Goal: Task Accomplishment & Management: Manage account settings

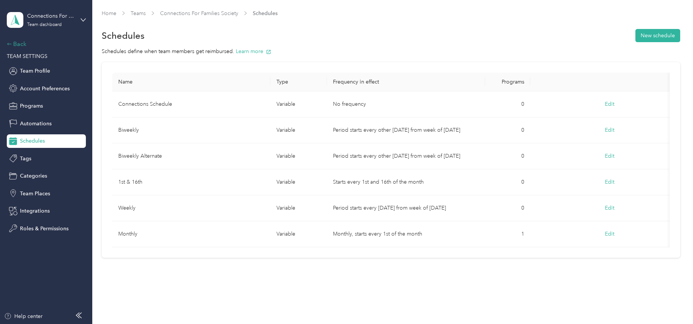
click at [14, 43] on div "Back" at bounding box center [44, 44] width 75 height 9
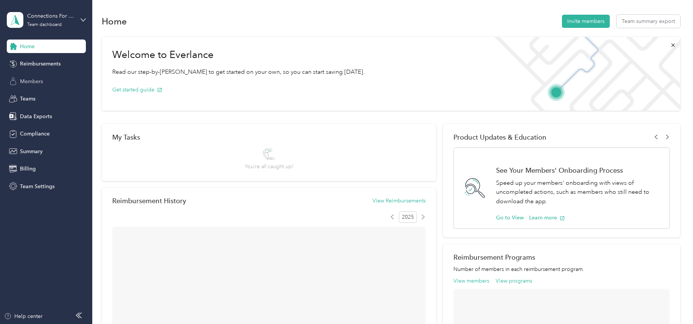
click at [40, 77] on div "Members" at bounding box center [46, 82] width 79 height 14
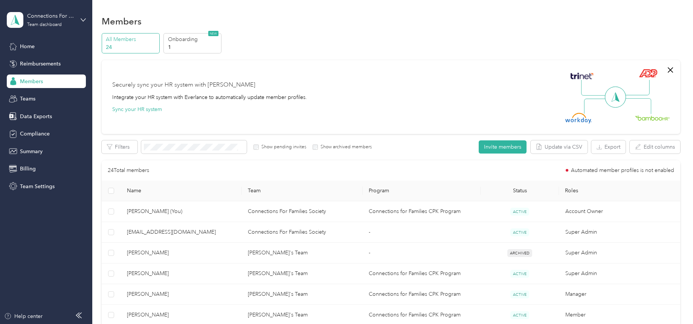
click at [37, 82] on span "Members" at bounding box center [31, 82] width 23 height 8
click at [45, 64] on span "Reimbursements" at bounding box center [40, 64] width 41 height 8
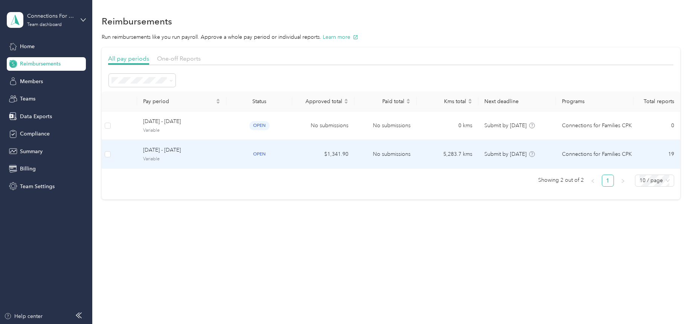
click at [186, 151] on span "[DATE] - [DATE]" at bounding box center [181, 150] width 77 height 8
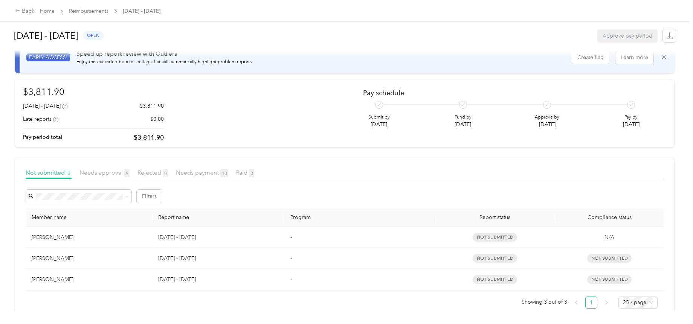
scroll to position [38, 0]
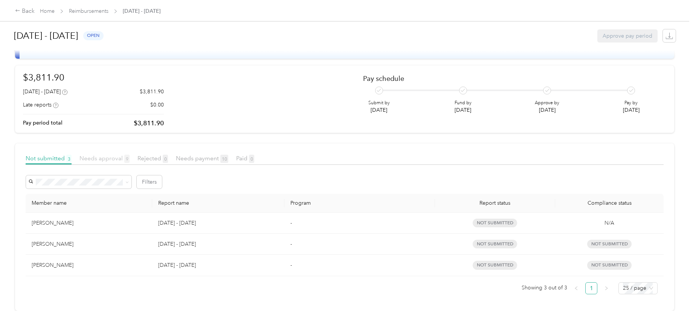
click at [113, 155] on span "Needs approval 9" at bounding box center [104, 158] width 50 height 7
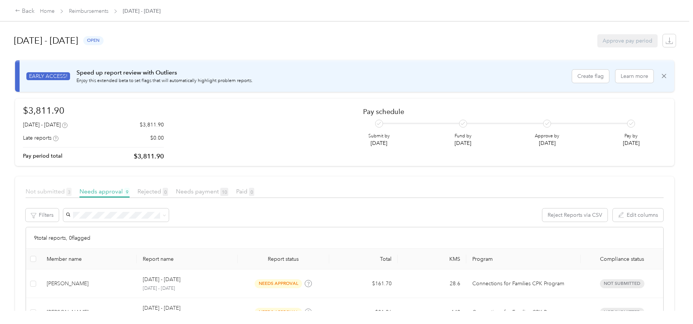
click at [58, 195] on span "Not submitted 3" at bounding box center [49, 191] width 46 height 7
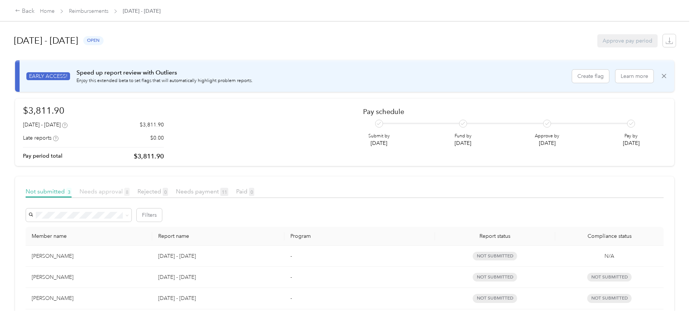
drag, startPoint x: 110, startPoint y: 192, endPoint x: 124, endPoint y: 191, distance: 14.4
click at [110, 192] on span "Needs approval 8" at bounding box center [104, 191] width 50 height 7
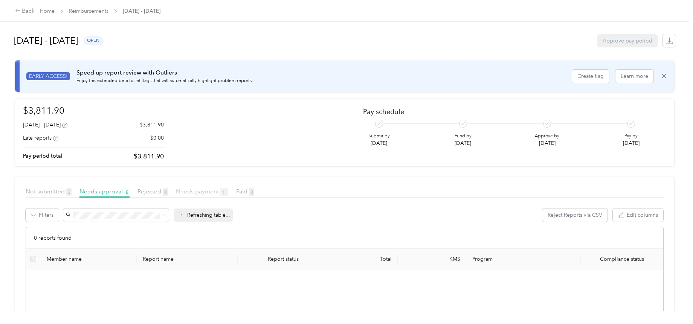
click at [202, 189] on span "Needs payment 11" at bounding box center [202, 191] width 52 height 7
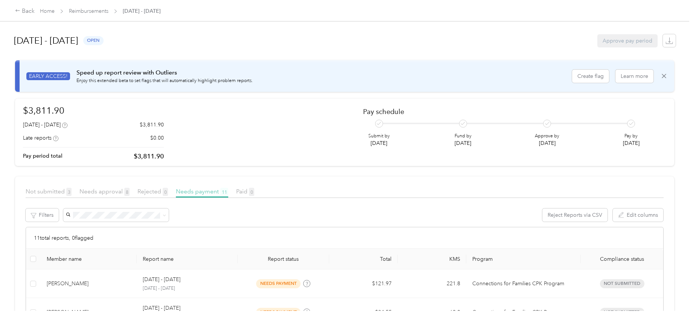
click at [188, 190] on span "Needs payment 11" at bounding box center [202, 191] width 52 height 7
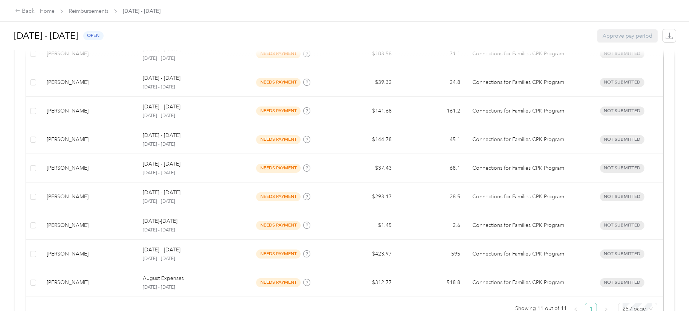
scroll to position [314, 0]
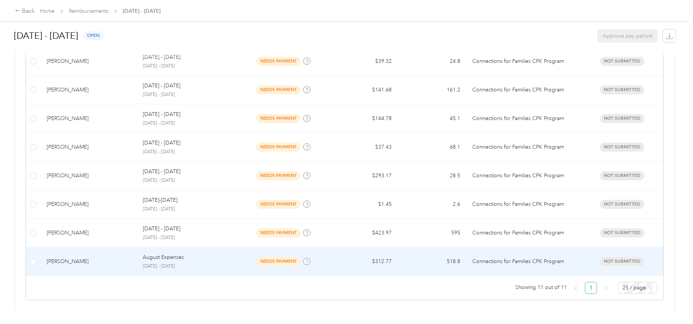
click at [166, 256] on p "August Expenses" at bounding box center [163, 257] width 41 height 8
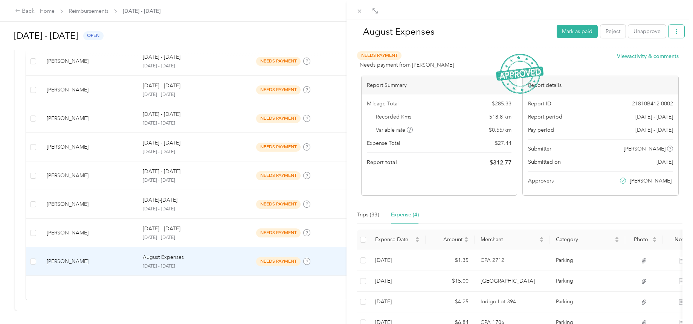
click at [674, 31] on icon "button" at bounding box center [676, 31] width 5 height 5
click at [649, 56] on span "Download" at bounding box center [649, 59] width 25 height 8
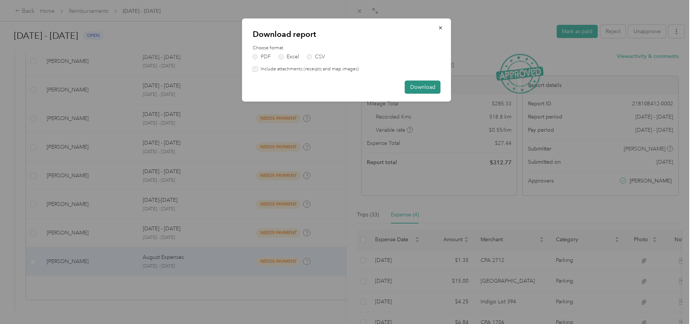
click at [421, 88] on button "Download" at bounding box center [423, 87] width 36 height 13
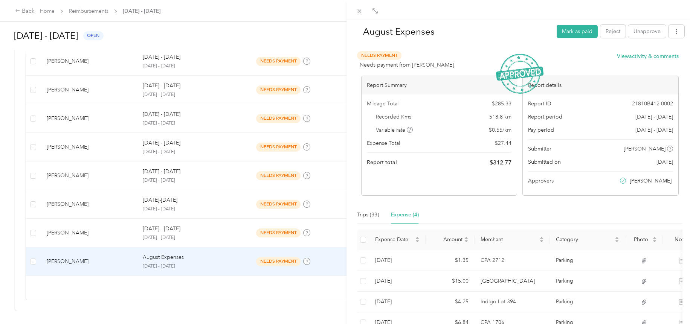
click at [29, 12] on div "August Expenses Mark as paid Reject Unapprove Needs Payment Needs payment from …" at bounding box center [346, 162] width 693 height 324
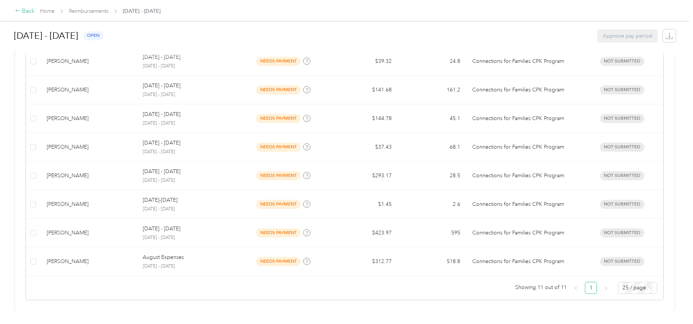
click at [24, 9] on div "Back" at bounding box center [25, 11] width 20 height 9
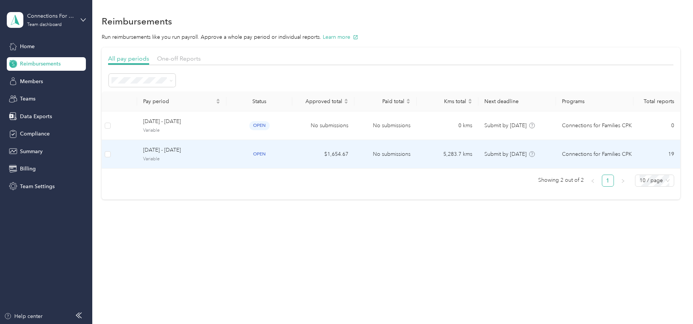
click at [156, 152] on span "[DATE] - [DATE]" at bounding box center [181, 150] width 77 height 8
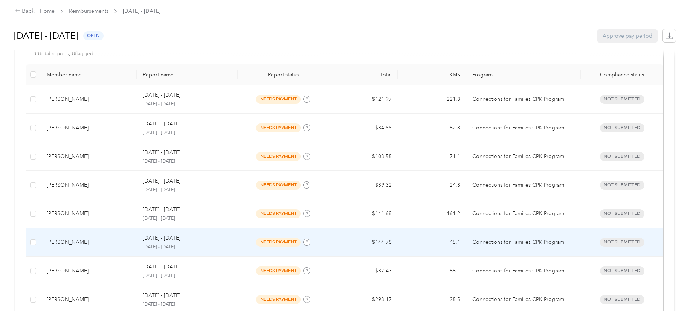
scroll to position [50, 0]
